Goal: Task Accomplishment & Management: Complete application form

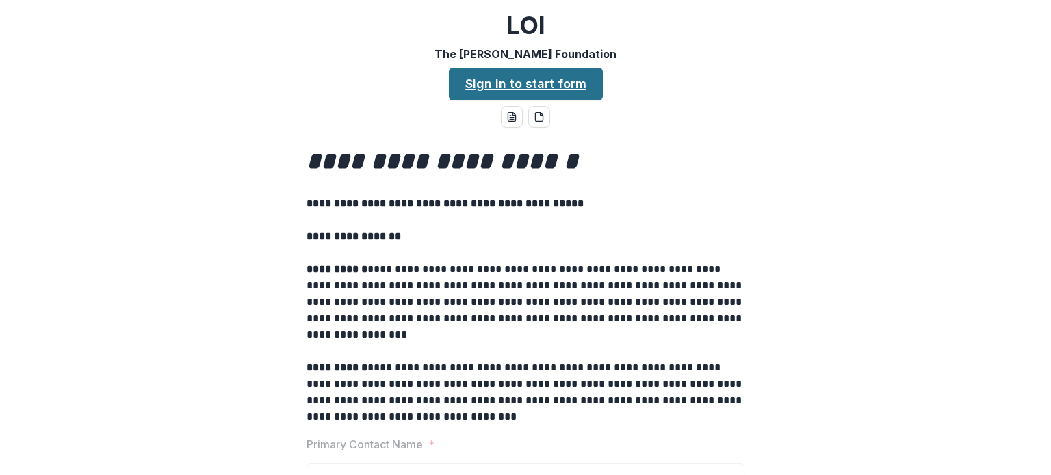
click at [581, 92] on link "Sign in to start form" at bounding box center [526, 84] width 154 height 33
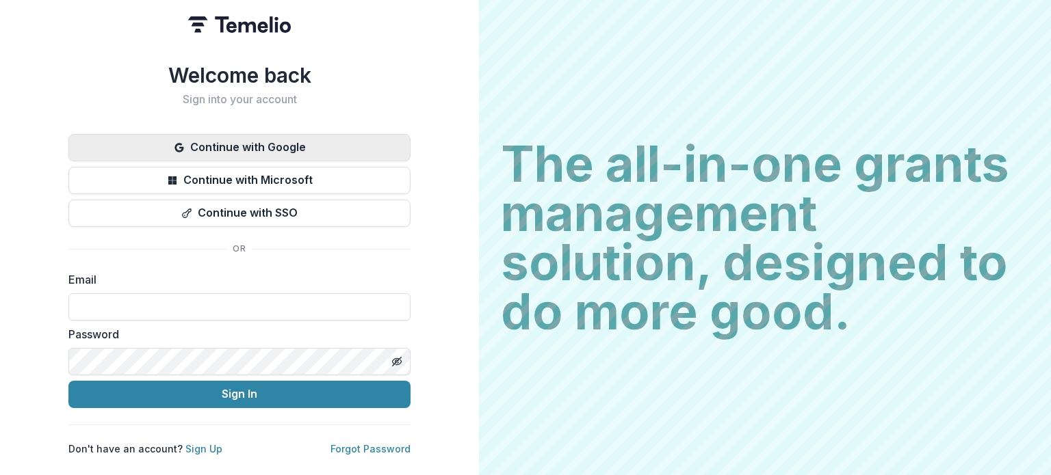
click at [289, 140] on button "Continue with Google" at bounding box center [239, 147] width 342 height 27
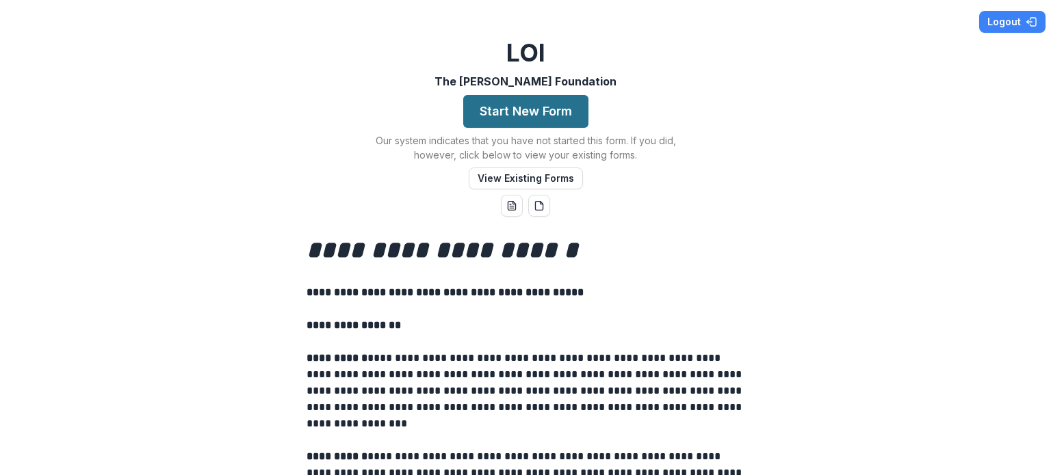
click at [559, 111] on button "Start New Form" at bounding box center [525, 111] width 125 height 33
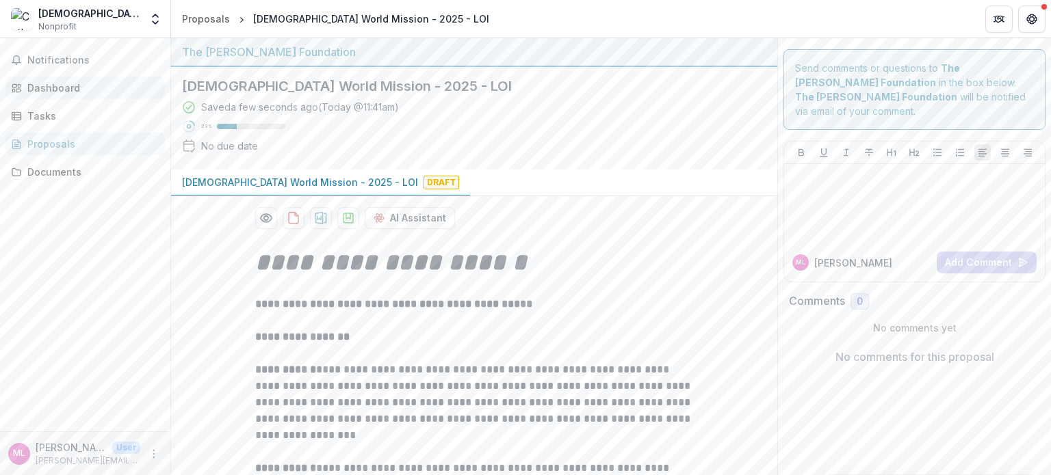
click at [68, 79] on link "Dashboard" at bounding box center [84, 88] width 159 height 23
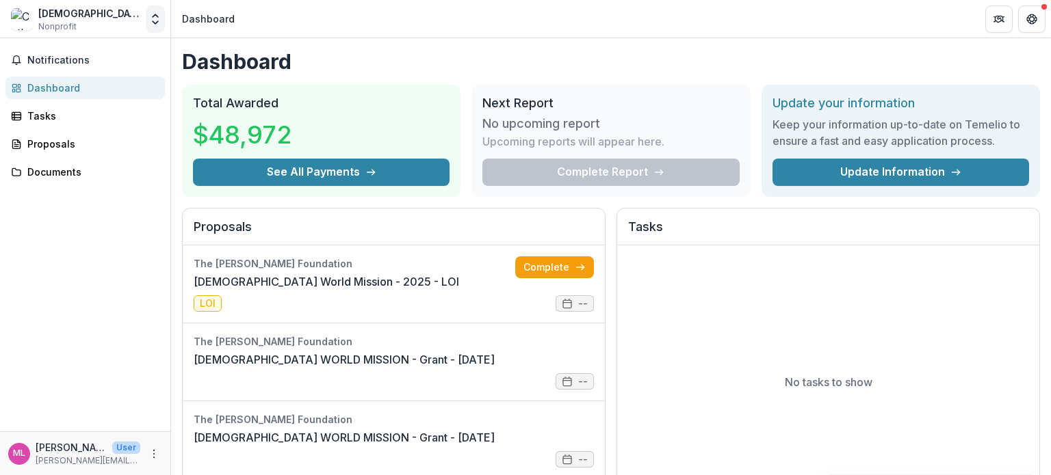
click at [157, 25] on icon "Open entity switcher" at bounding box center [155, 19] width 14 height 14
click at [88, 75] on link "Settings" at bounding box center [85, 75] width 164 height 23
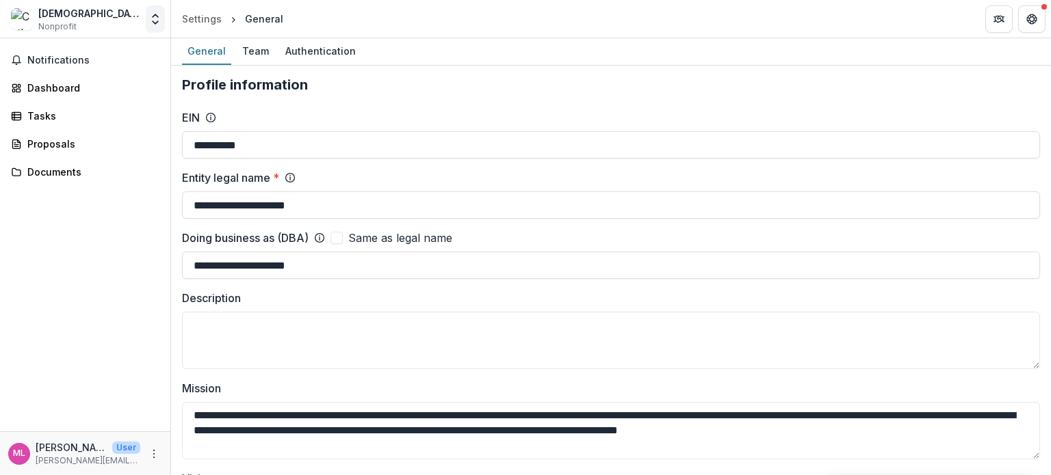
click at [153, 16] on polyline "Open entity switcher" at bounding box center [155, 15] width 5 height 3
click at [77, 57] on link "Team Settings" at bounding box center [85, 53] width 164 height 23
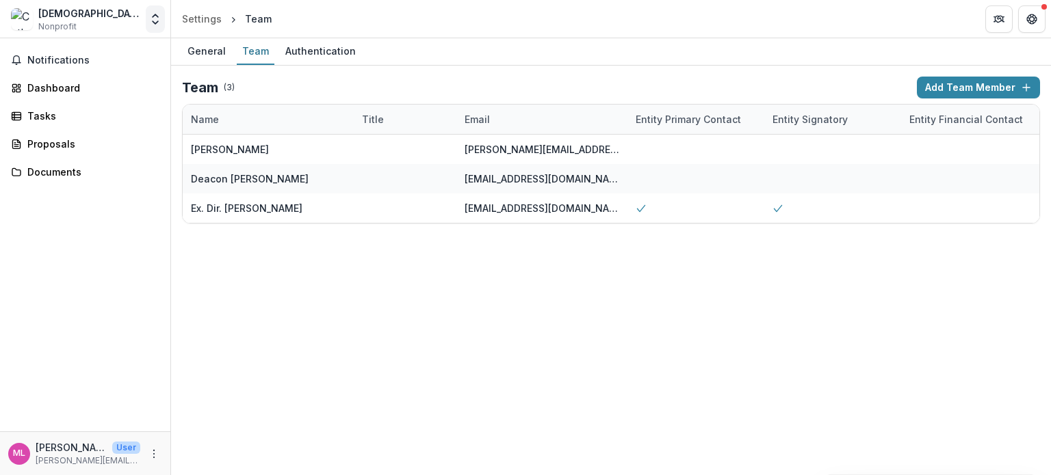
click at [155, 21] on icon "Open entity switcher" at bounding box center [155, 19] width 14 height 14
click at [82, 72] on link "Settings" at bounding box center [85, 75] width 164 height 23
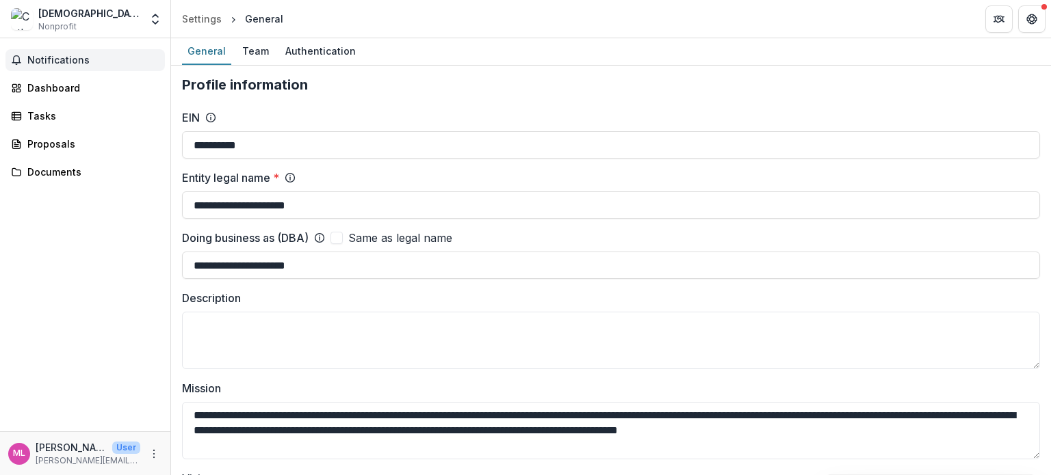
click at [66, 65] on span "Notifications" at bounding box center [93, 61] width 132 height 12
click at [265, 19] on div "General" at bounding box center [264, 19] width 38 height 14
click at [71, 144] on div "Proposals" at bounding box center [90, 144] width 127 height 14
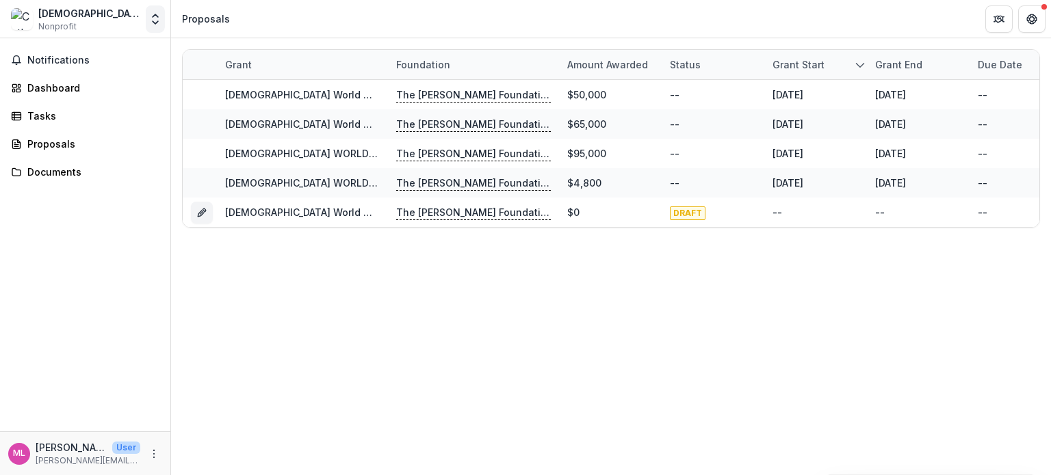
click at [156, 17] on icon "Open entity switcher" at bounding box center [155, 19] width 14 height 14
click at [101, 443] on p "Melanie Lambert" at bounding box center [71, 447] width 71 height 14
click at [153, 455] on icon "More" at bounding box center [153, 454] width 11 height 11
click at [224, 423] on link "Settings" at bounding box center [244, 425] width 146 height 23
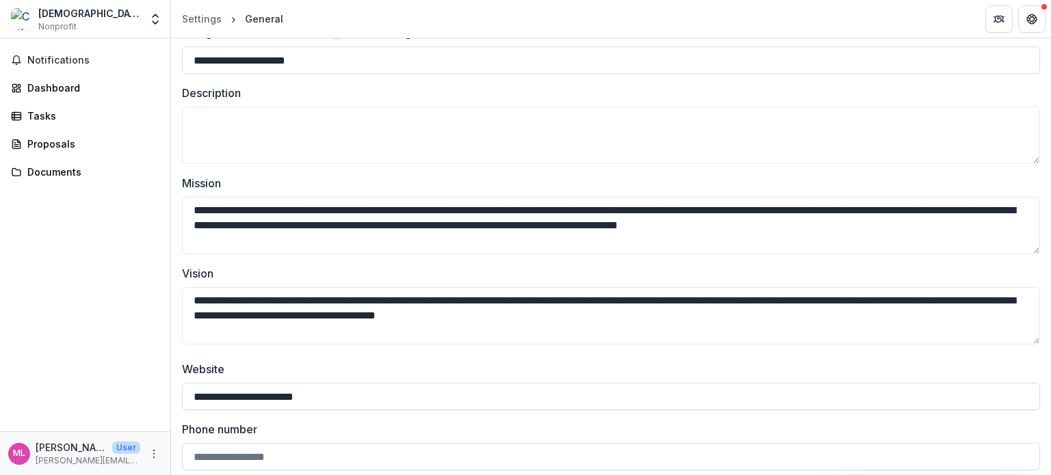
scroll to position [410, 0]
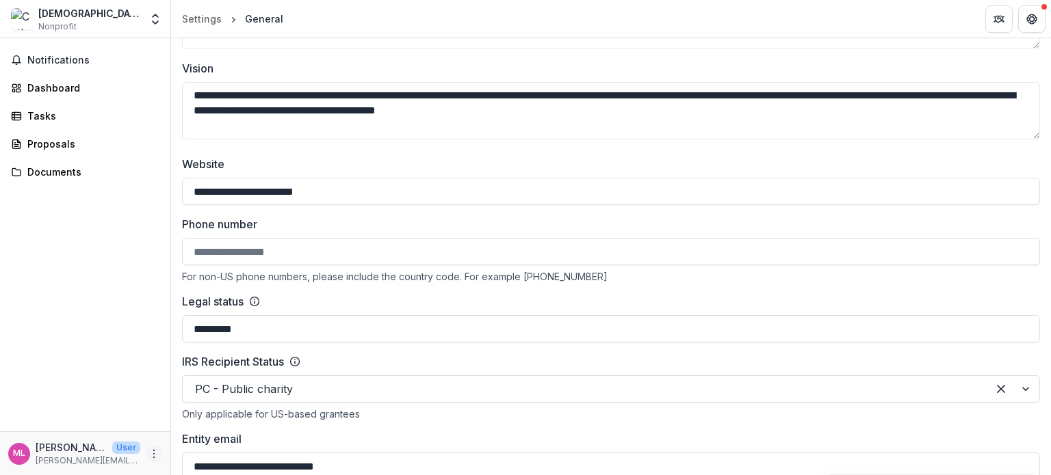
click at [158, 451] on icon "More" at bounding box center [153, 454] width 11 height 11
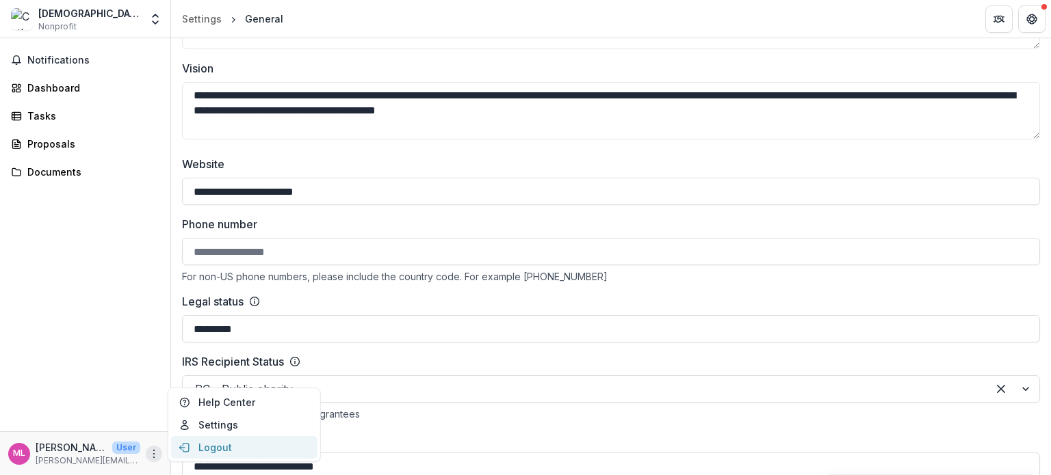
click at [230, 443] on button "Logout" at bounding box center [244, 447] width 146 height 23
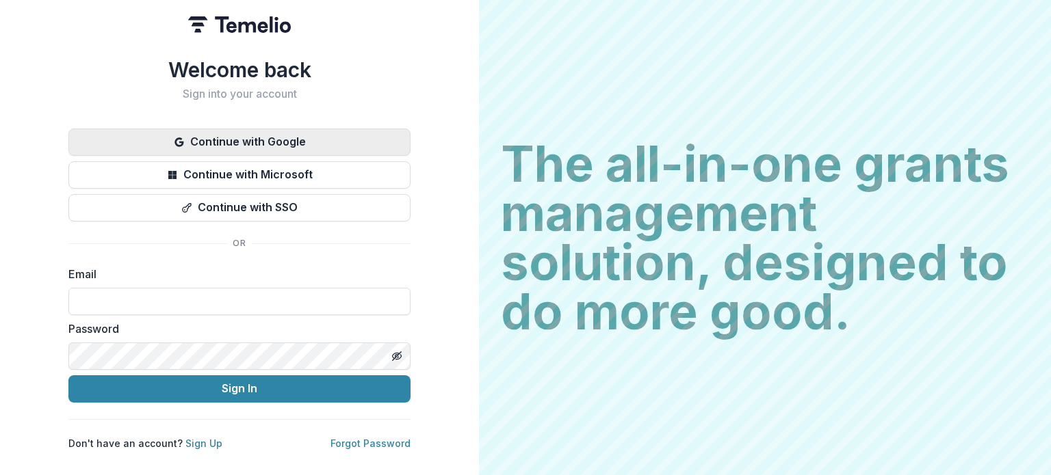
click at [334, 145] on button "Continue with Google" at bounding box center [239, 142] width 342 height 27
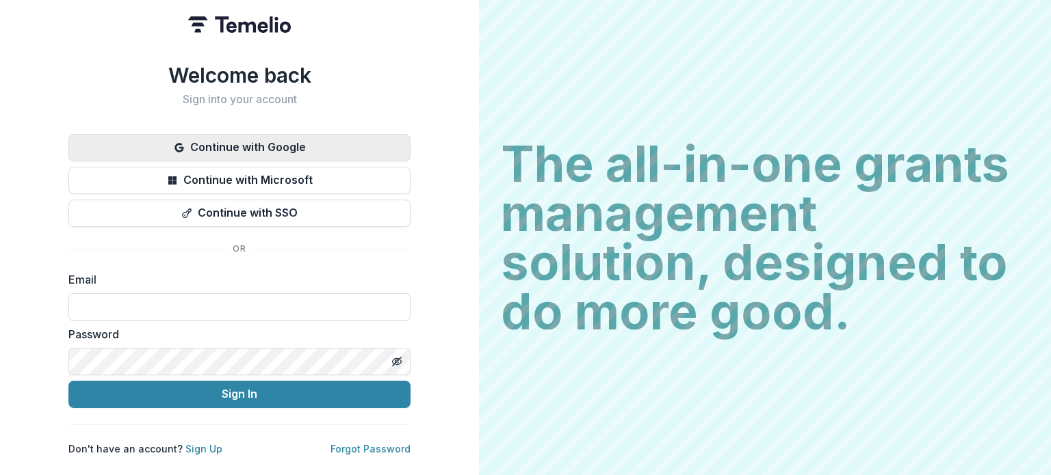
click at [257, 150] on button "Continue with Google" at bounding box center [239, 147] width 342 height 27
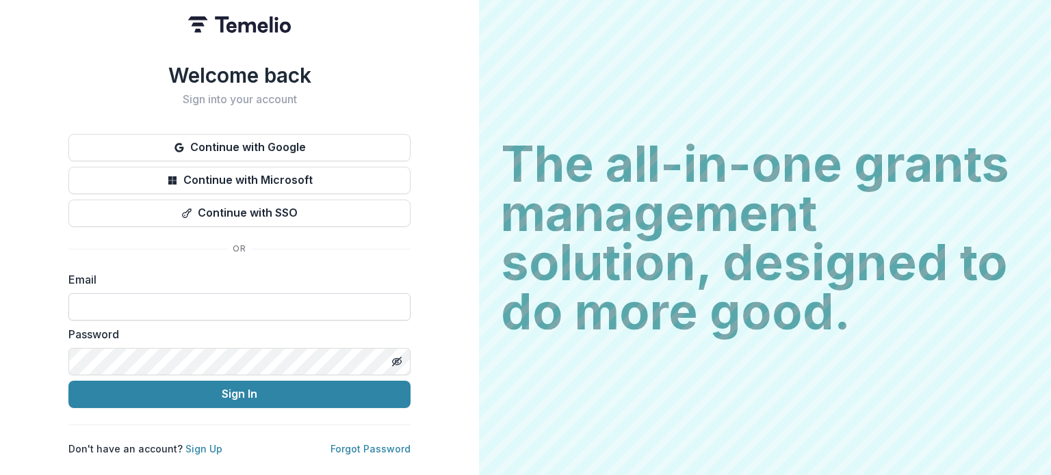
click at [217, 298] on input at bounding box center [239, 306] width 342 height 27
click at [206, 443] on link "Sign Up" at bounding box center [203, 449] width 37 height 12
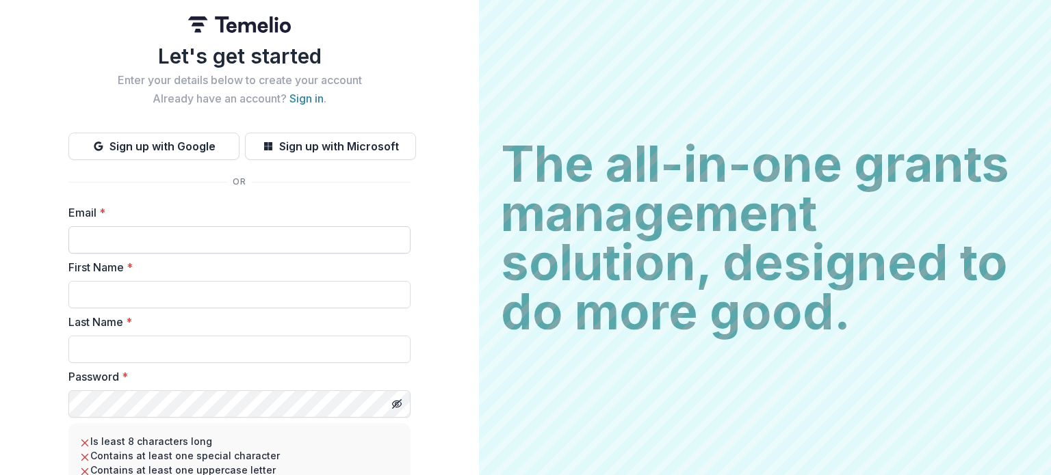
click at [172, 238] on input "Email *" at bounding box center [239, 239] width 342 height 27
click at [148, 149] on button "Sign up with Google" at bounding box center [153, 146] width 171 height 27
click at [156, 150] on button "Sign up with Google" at bounding box center [153, 146] width 171 height 27
click at [148, 238] on input "Email *" at bounding box center [239, 239] width 342 height 27
type input "*****"
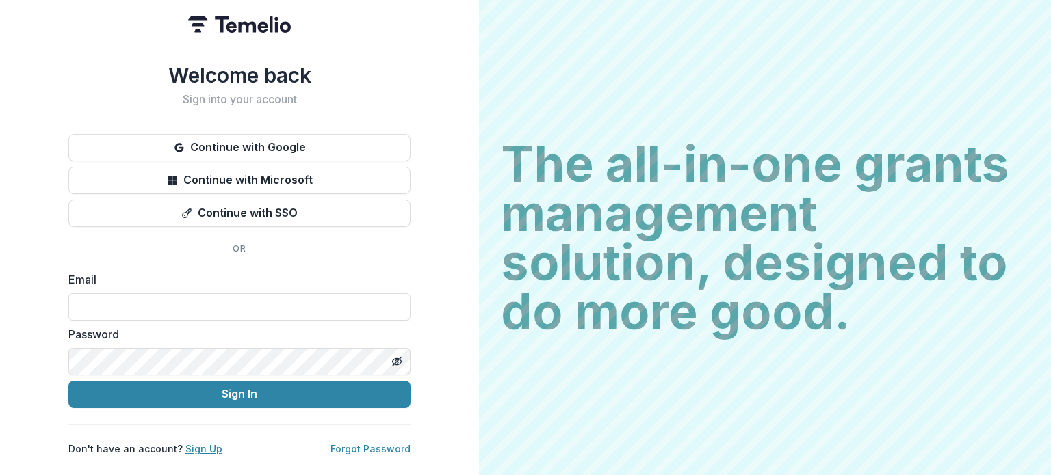
click at [191, 443] on link "Sign Up" at bounding box center [203, 449] width 37 height 12
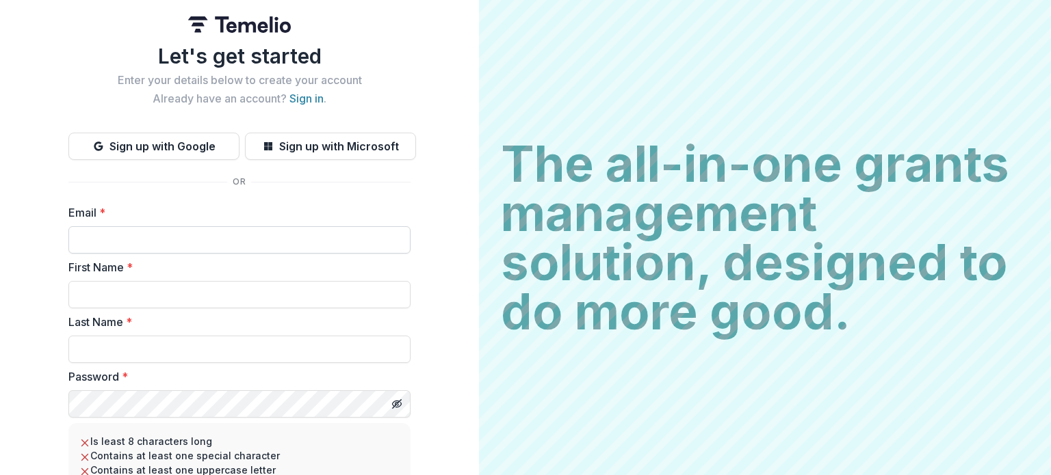
click at [156, 243] on input "Email *" at bounding box center [239, 239] width 342 height 27
type input "**********"
type input "*******"
click at [14, 262] on div "**********" at bounding box center [239, 305] width 479 height 610
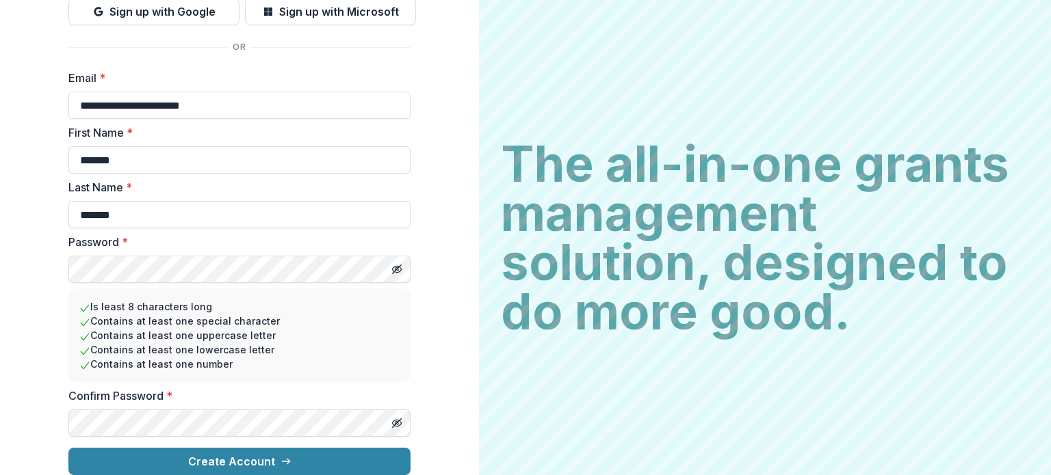
scroll to position [145, 0]
click at [20, 397] on div "**********" at bounding box center [239, 170] width 479 height 610
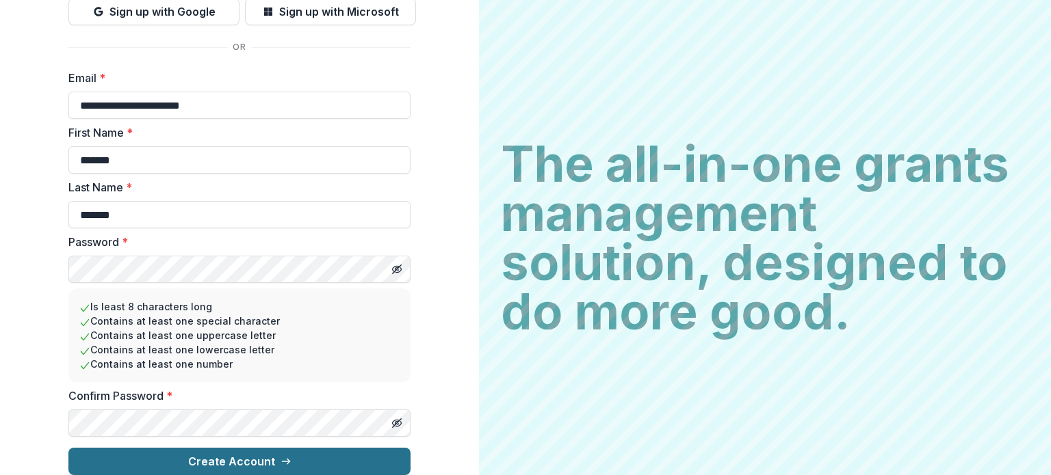
click at [284, 456] on icon "submit" at bounding box center [285, 461] width 11 height 11
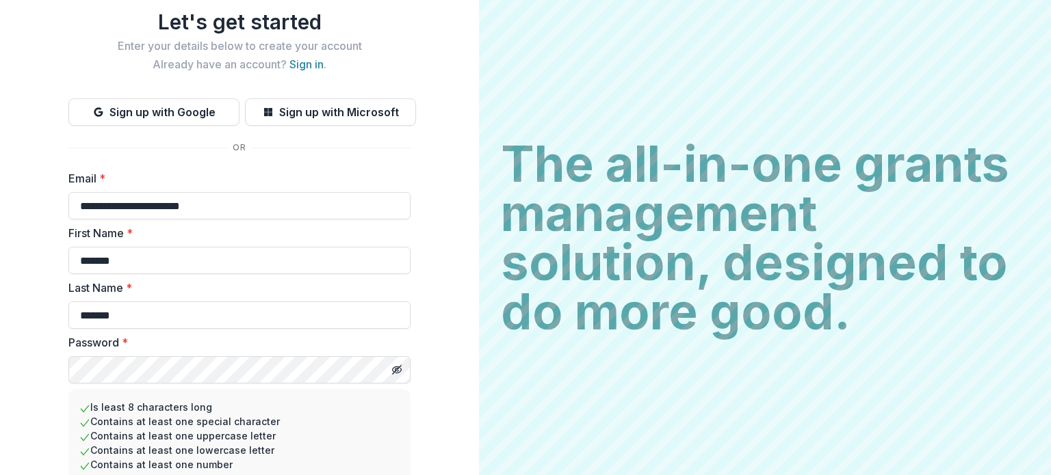
scroll to position [0, 0]
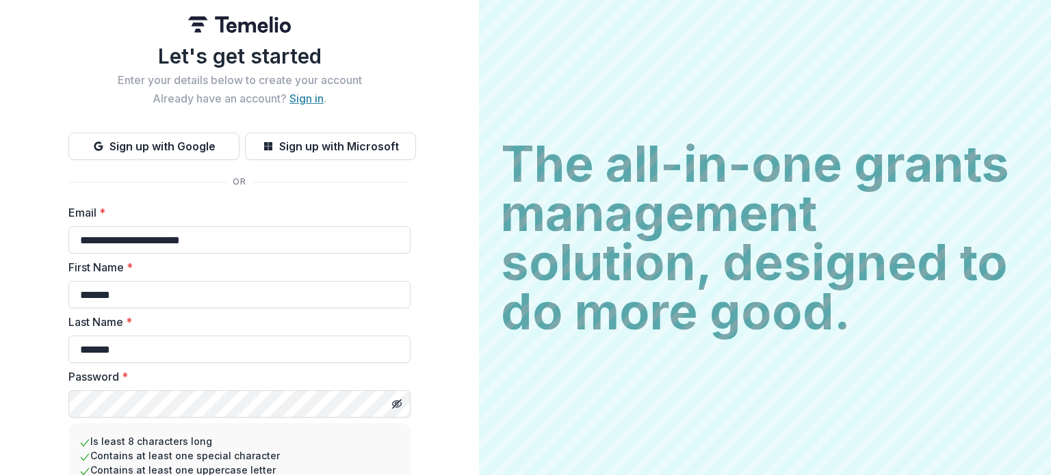
click at [315, 98] on link "Sign in" at bounding box center [306, 99] width 34 height 14
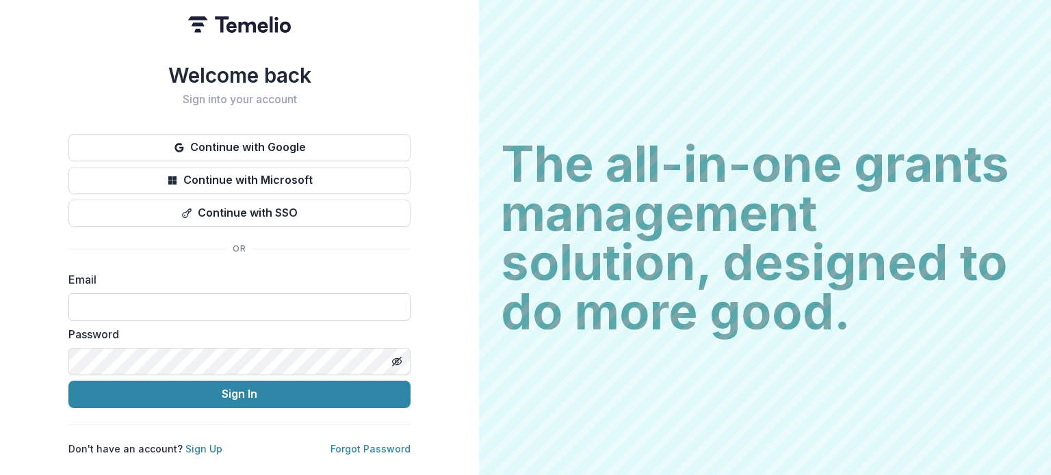
click at [170, 297] on input at bounding box center [239, 306] width 342 height 27
type input "**********"
click at [399, 356] on icon "Toggle password visibility" at bounding box center [396, 361] width 11 height 11
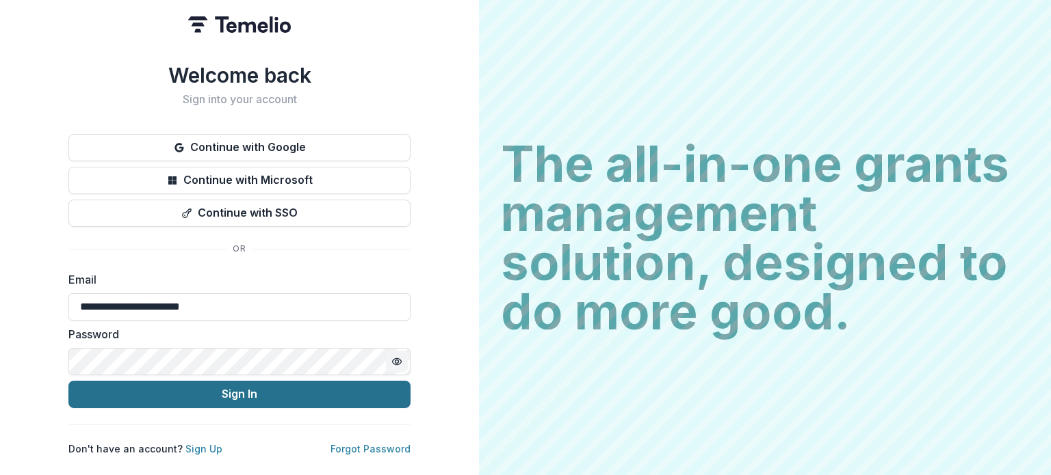
click at [283, 391] on button "Sign In" at bounding box center [239, 394] width 342 height 27
